Goal: Task Accomplishment & Management: Use online tool/utility

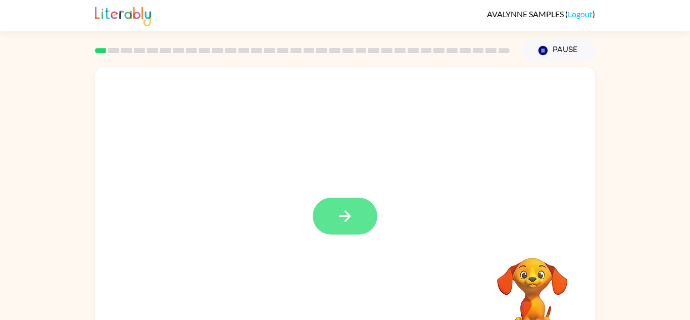
click at [363, 214] on button "button" at bounding box center [345, 216] width 65 height 37
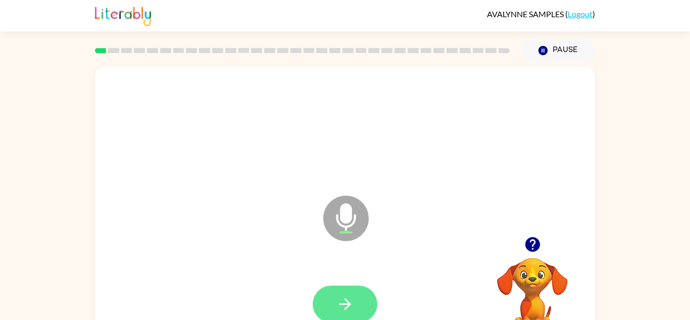
click at [345, 307] on icon "button" at bounding box center [345, 304] width 18 height 18
click at [351, 303] on icon "button" at bounding box center [345, 304] width 18 height 18
click at [341, 310] on icon "button" at bounding box center [345, 304] width 18 height 18
click at [373, 303] on button "button" at bounding box center [345, 303] width 65 height 37
click at [373, 307] on button "button" at bounding box center [345, 303] width 65 height 37
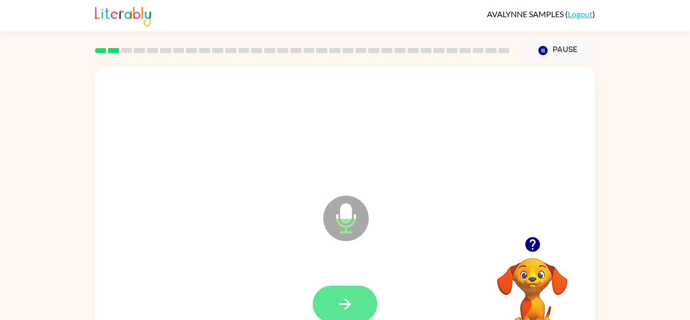
click at [353, 296] on icon "button" at bounding box center [345, 304] width 18 height 18
click at [358, 292] on button "button" at bounding box center [345, 303] width 65 height 37
click at [360, 301] on button "button" at bounding box center [345, 303] width 65 height 37
click at [371, 306] on button "button" at bounding box center [345, 303] width 65 height 37
click at [348, 297] on icon "button" at bounding box center [345, 304] width 18 height 18
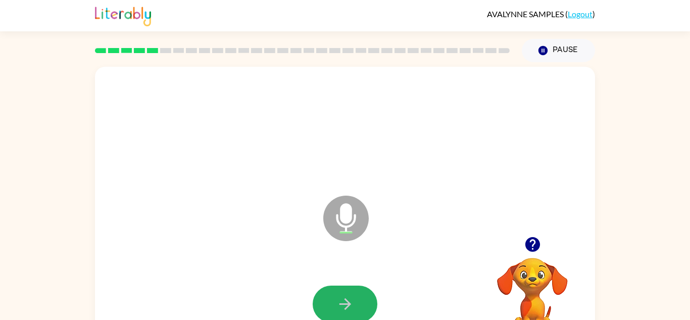
click at [348, 297] on icon "button" at bounding box center [345, 304] width 18 height 18
click at [349, 296] on icon "button" at bounding box center [345, 304] width 18 height 18
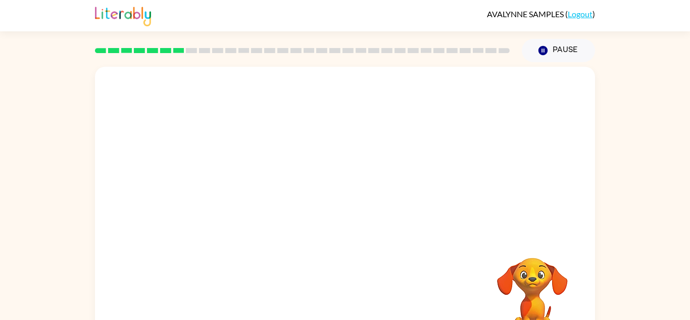
click at [349, 296] on div "Your browser must support playing .mp4 files to use Literably. Please try using…" at bounding box center [345, 211] width 500 height 288
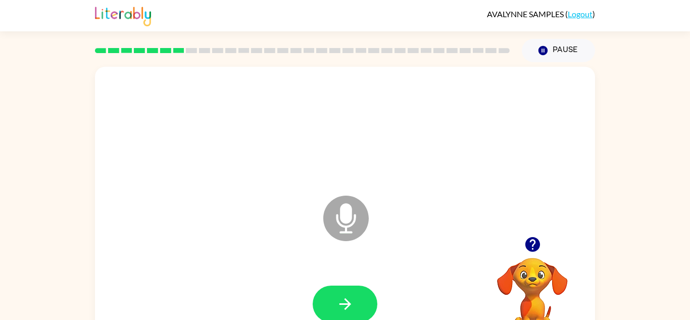
click at [349, 296] on icon "button" at bounding box center [345, 304] width 18 height 18
click at [349, 297] on icon "button" at bounding box center [345, 304] width 18 height 18
click at [350, 298] on icon "button" at bounding box center [345, 304] width 18 height 18
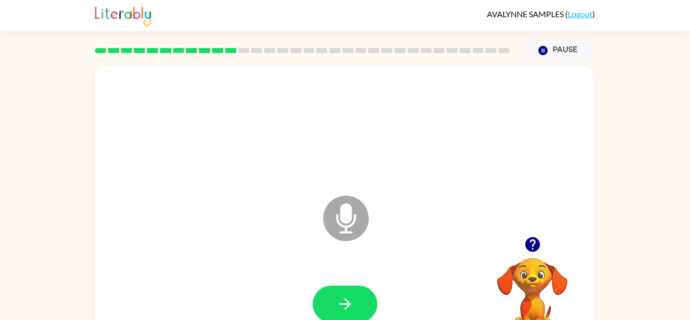
click at [350, 298] on icon "button" at bounding box center [345, 304] width 18 height 18
click at [350, 299] on icon "button" at bounding box center [345, 304] width 18 height 18
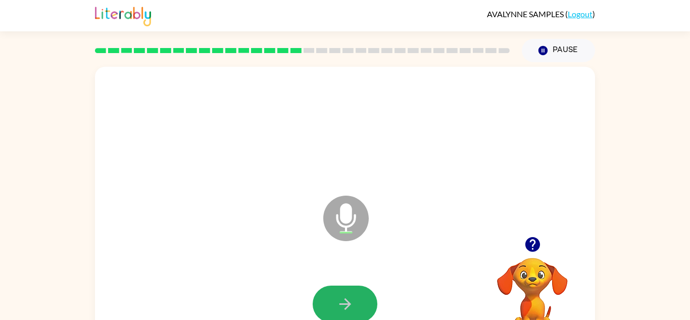
click at [350, 299] on icon "button" at bounding box center [345, 304] width 18 height 18
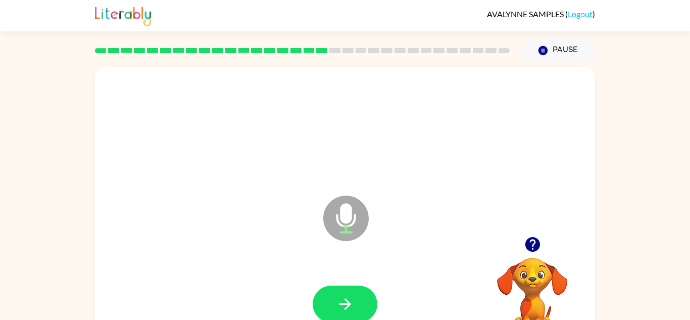
click at [350, 299] on icon "button" at bounding box center [345, 304] width 18 height 18
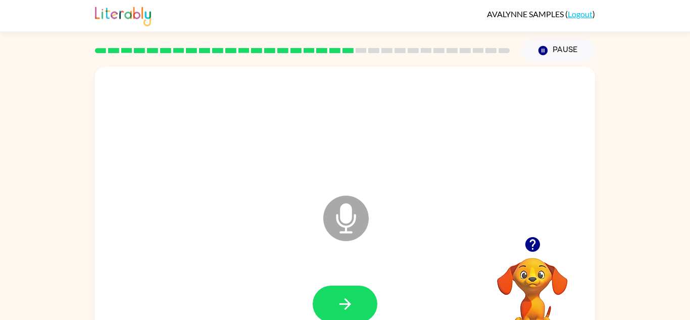
click at [350, 299] on icon "button" at bounding box center [345, 304] width 18 height 18
click at [351, 300] on icon "button" at bounding box center [345, 304] width 18 height 18
click at [351, 300] on div at bounding box center [345, 304] width 480 height 83
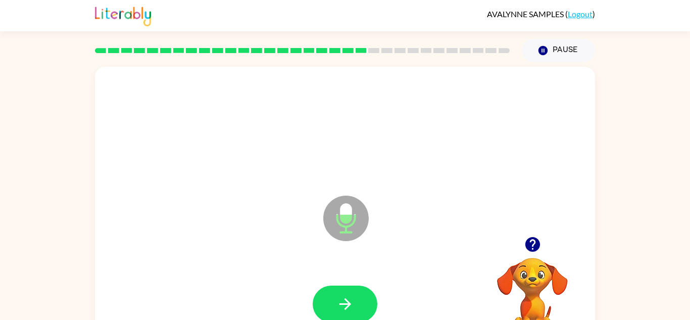
click at [351, 300] on icon "button" at bounding box center [345, 304] width 18 height 18
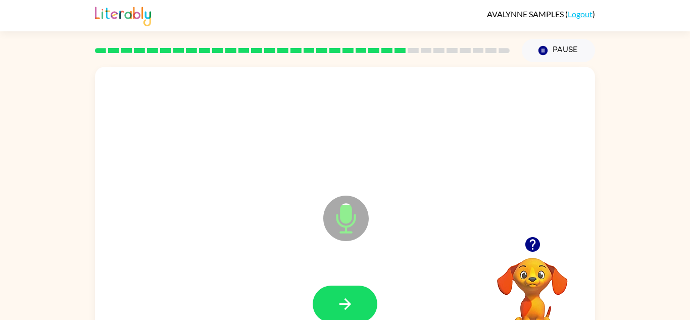
click at [351, 300] on icon "button" at bounding box center [345, 304] width 18 height 18
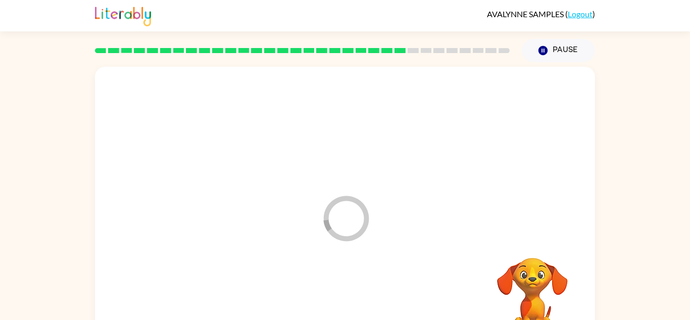
click at [351, 300] on div at bounding box center [345, 304] width 480 height 83
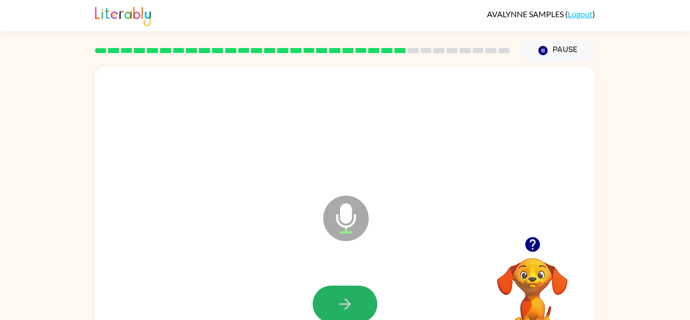
click at [351, 300] on icon "button" at bounding box center [345, 304] width 18 height 18
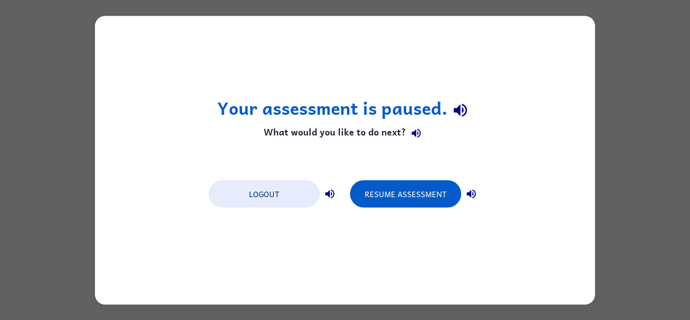
click at [409, 203] on button "Resume Assessment" at bounding box center [405, 193] width 111 height 27
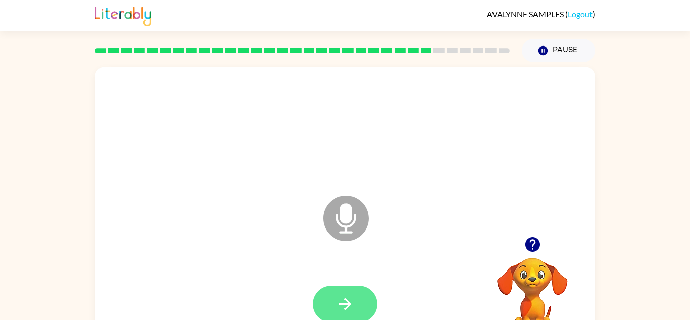
click at [344, 295] on icon "button" at bounding box center [345, 304] width 18 height 18
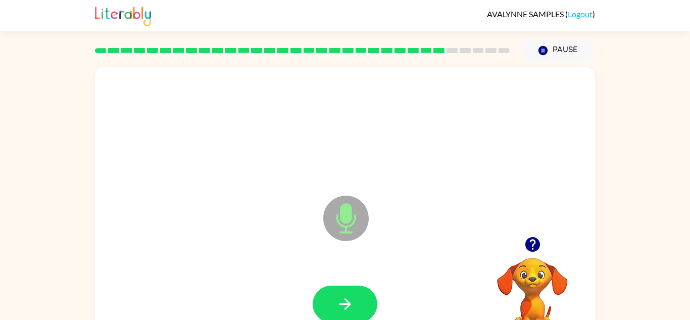
click at [344, 295] on icon "button" at bounding box center [345, 304] width 18 height 18
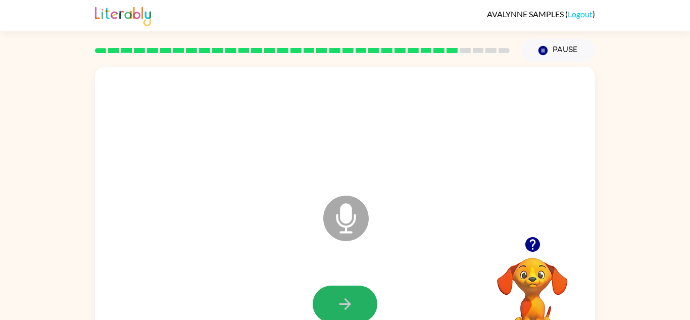
click at [344, 295] on icon "button" at bounding box center [345, 304] width 18 height 18
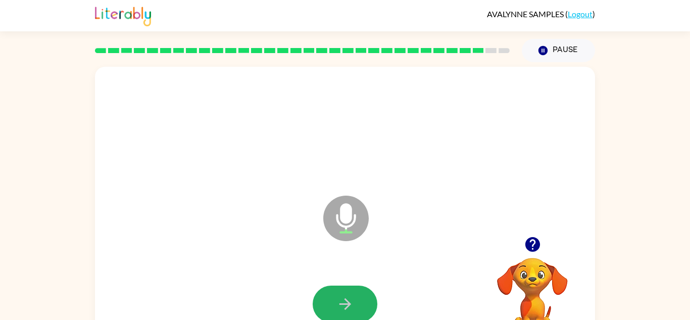
click at [344, 295] on icon "button" at bounding box center [345, 304] width 18 height 18
